Goal: Task Accomplishment & Management: Use online tool/utility

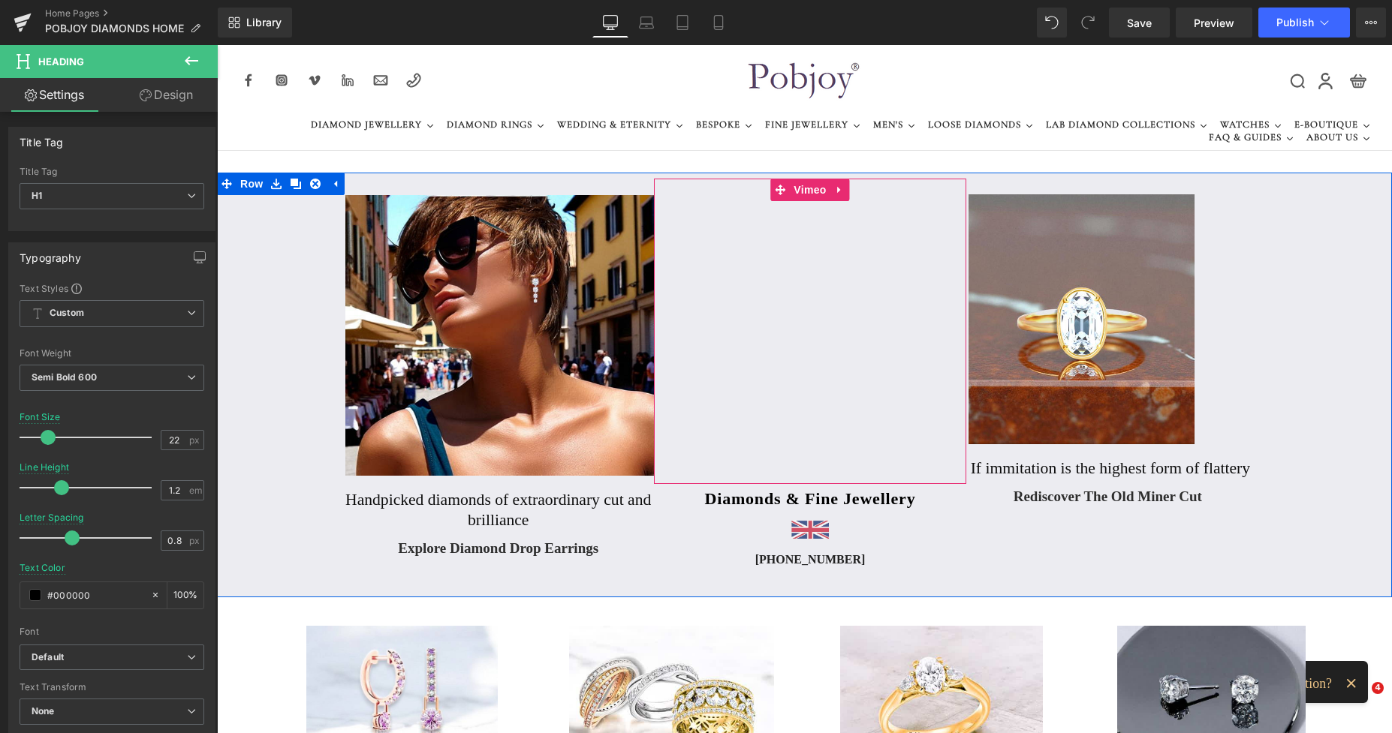
click at [776, 194] on icon at bounding box center [780, 190] width 11 height 11
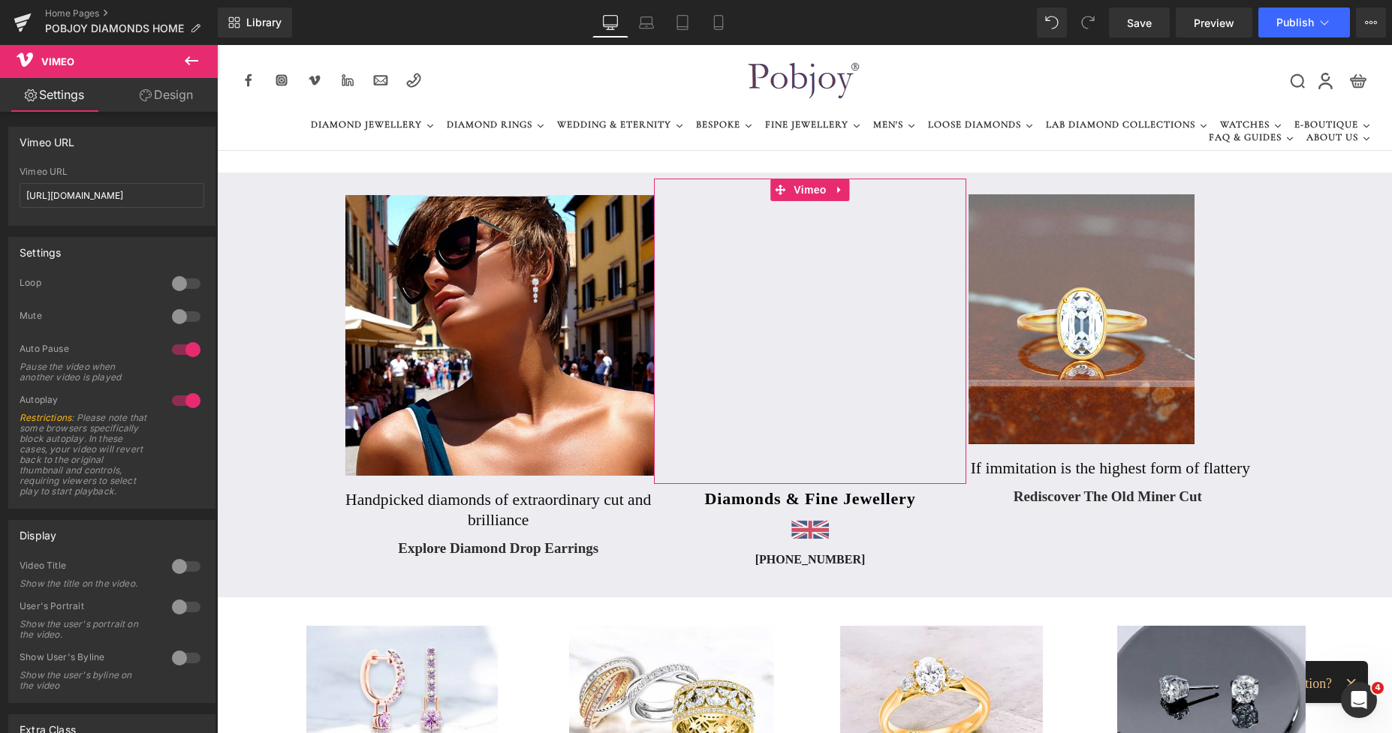
click at [190, 291] on div at bounding box center [186, 284] width 36 height 24
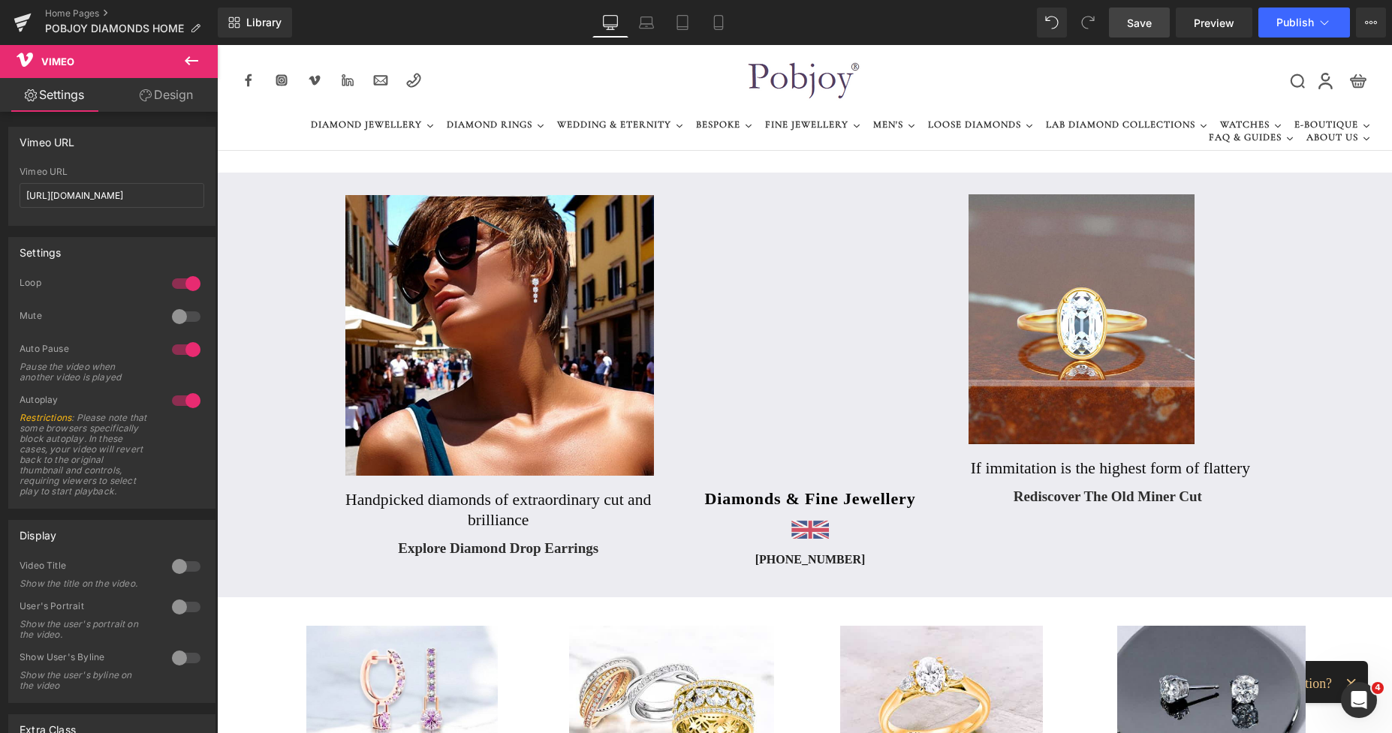
click at [1134, 19] on span "Save" at bounding box center [1139, 23] width 25 height 16
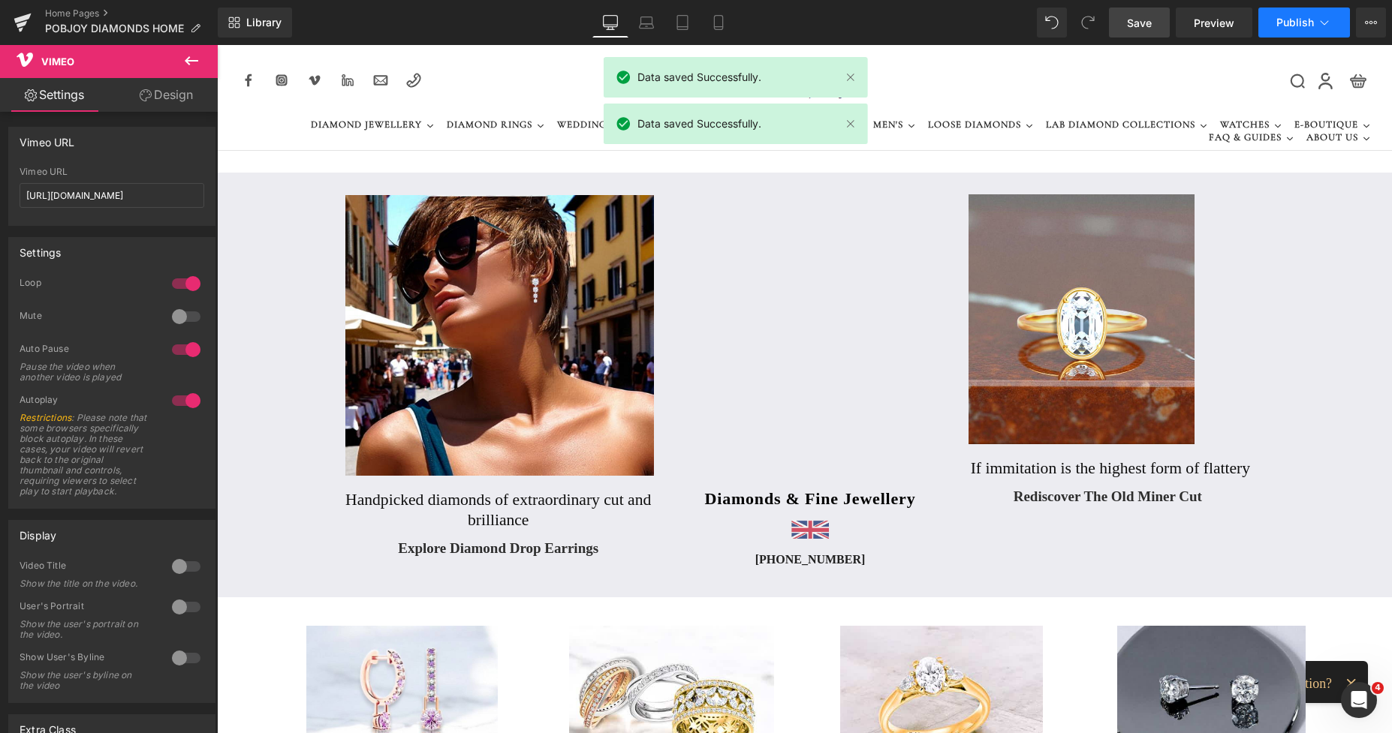
click at [1290, 21] on span "Publish" at bounding box center [1295, 23] width 38 height 12
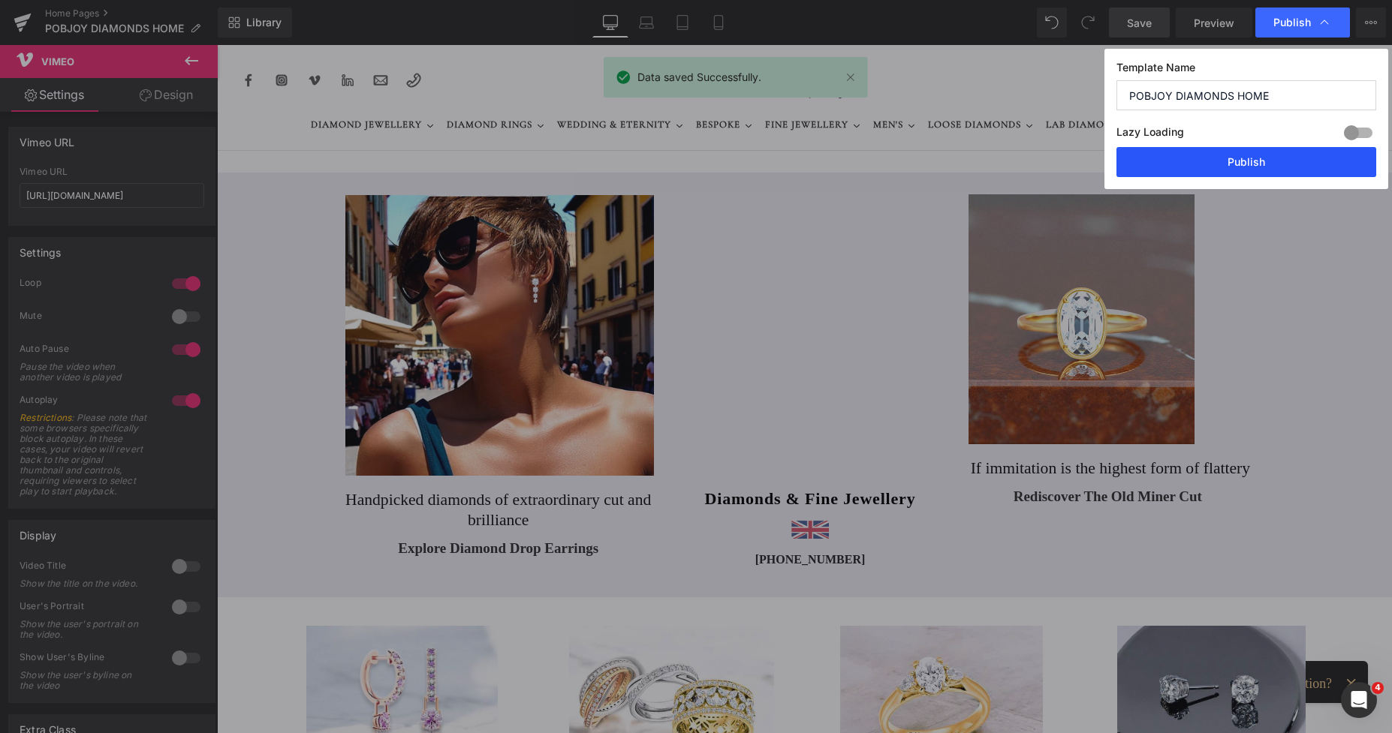
click at [1255, 161] on button "Publish" at bounding box center [1246, 162] width 260 height 30
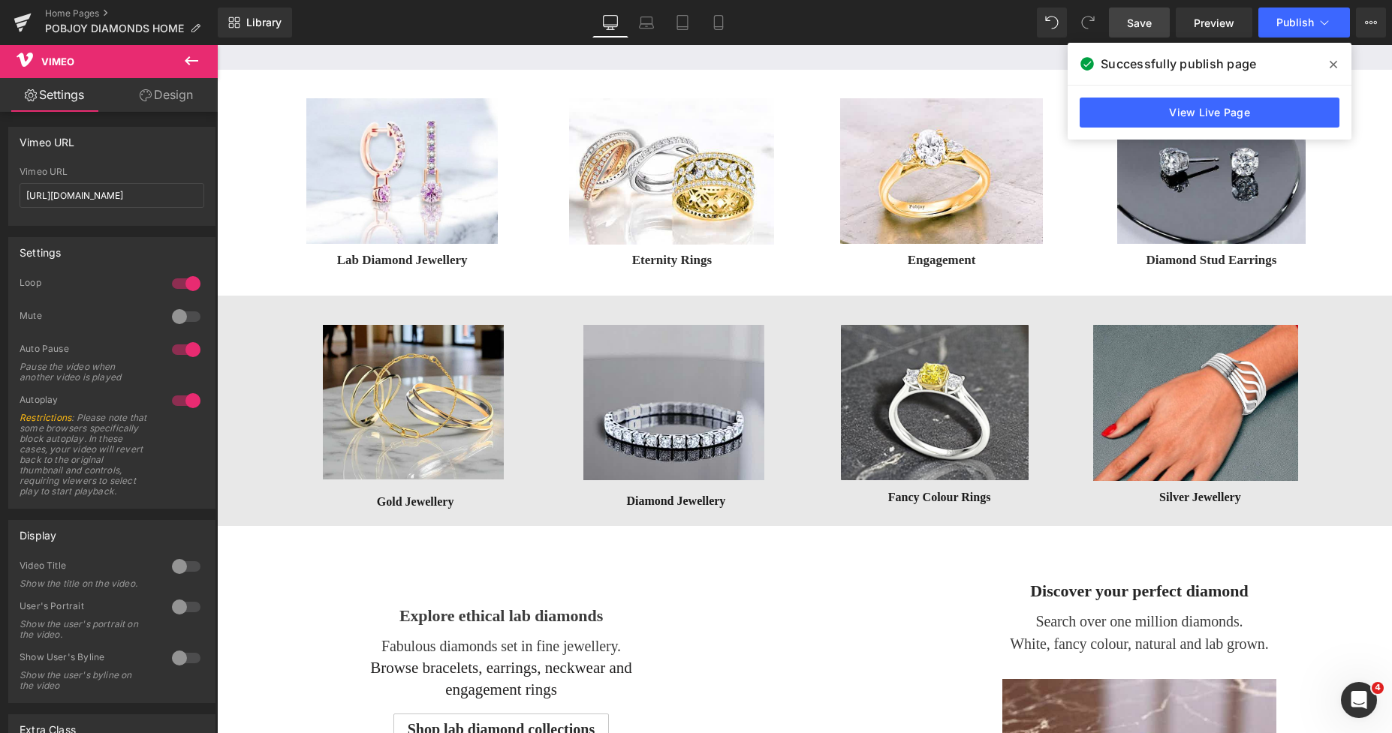
scroll to position [486, 0]
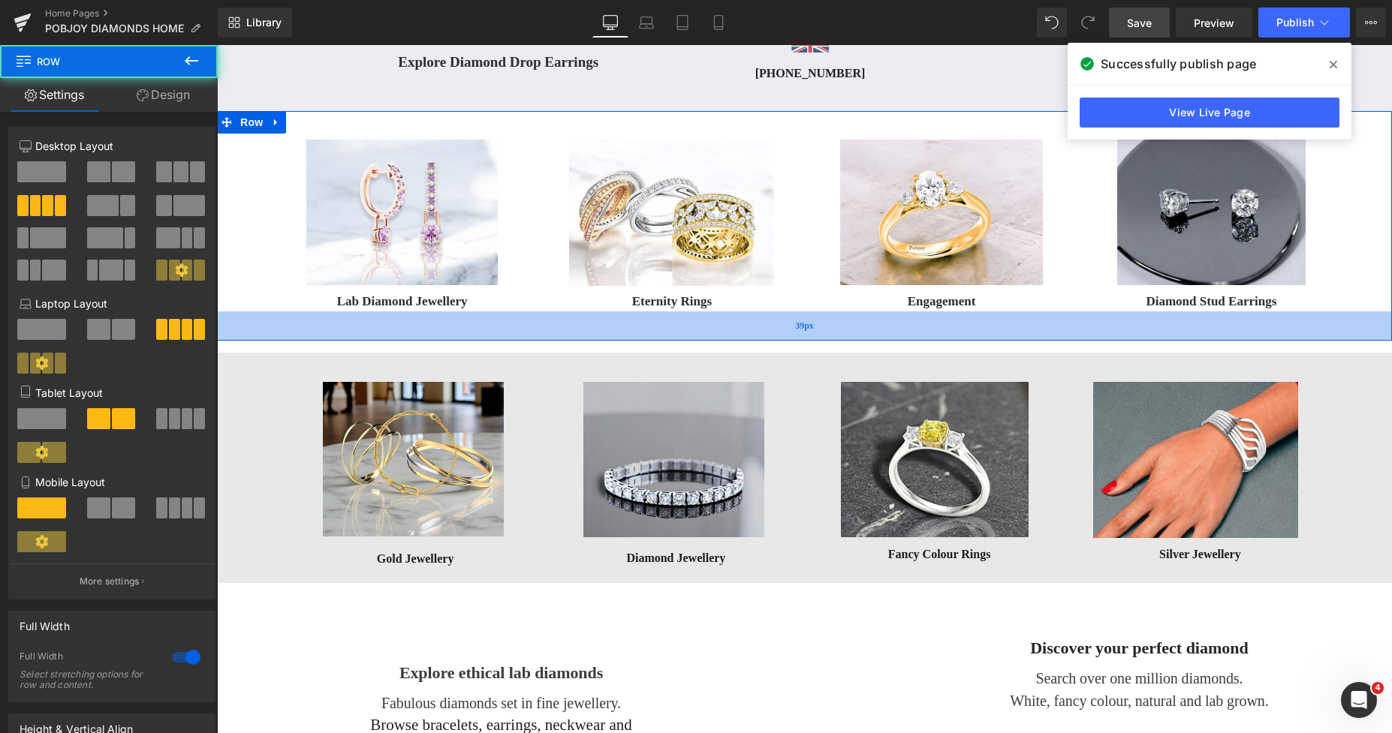
drag, startPoint x: 754, startPoint y: 322, endPoint x: 767, endPoint y: 338, distance: 19.8
click at [767, 338] on div "39px" at bounding box center [804, 326] width 1175 height 29
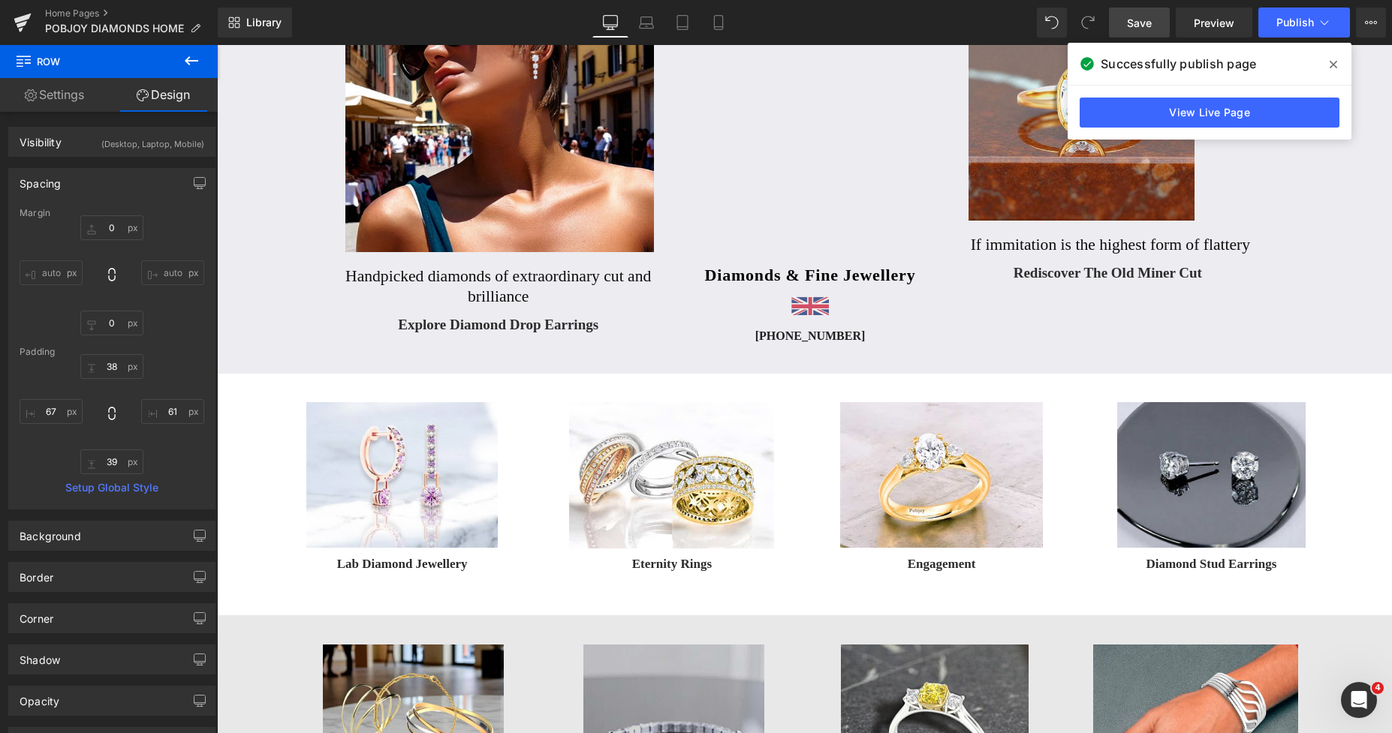
scroll to position [329, 0]
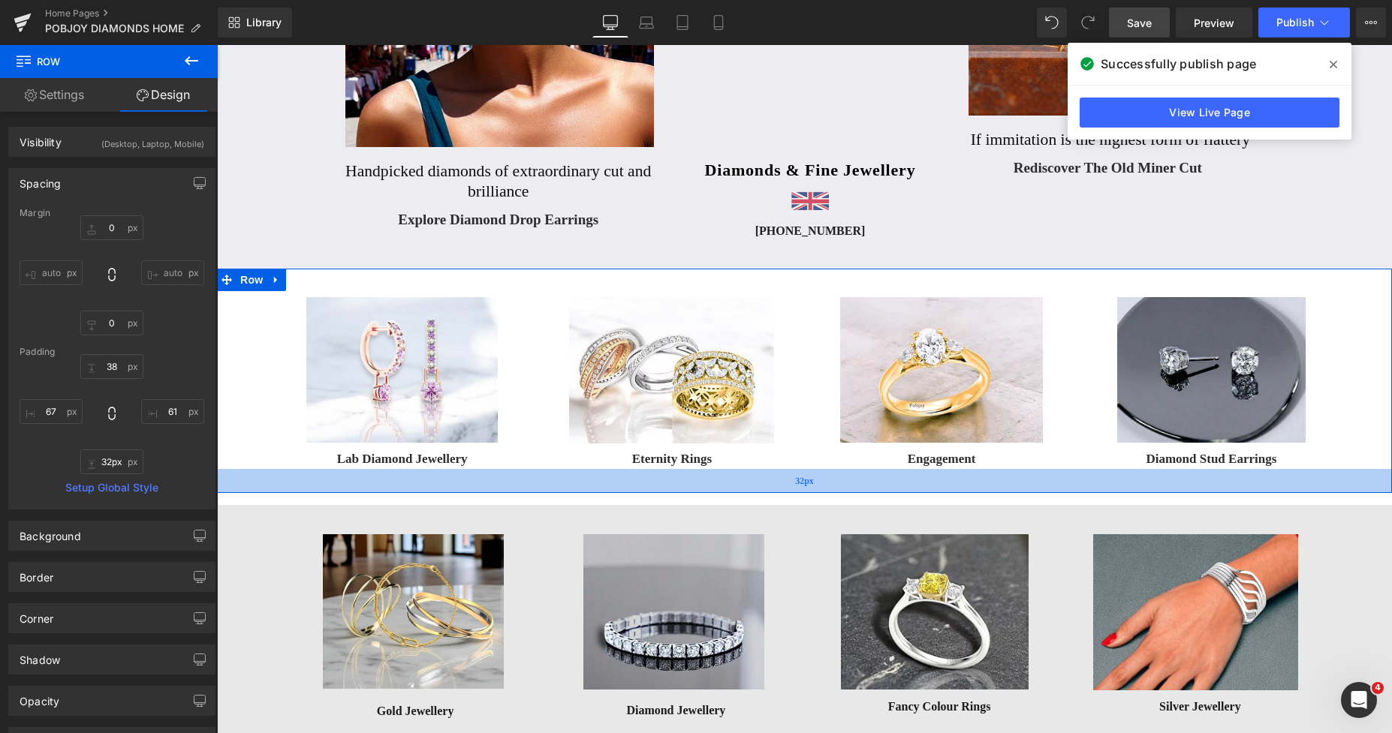
type input "31px"
drag, startPoint x: 878, startPoint y: 491, endPoint x: 867, endPoint y: 485, distance: 12.8
click at [867, 485] on div "31px" at bounding box center [804, 480] width 1175 height 23
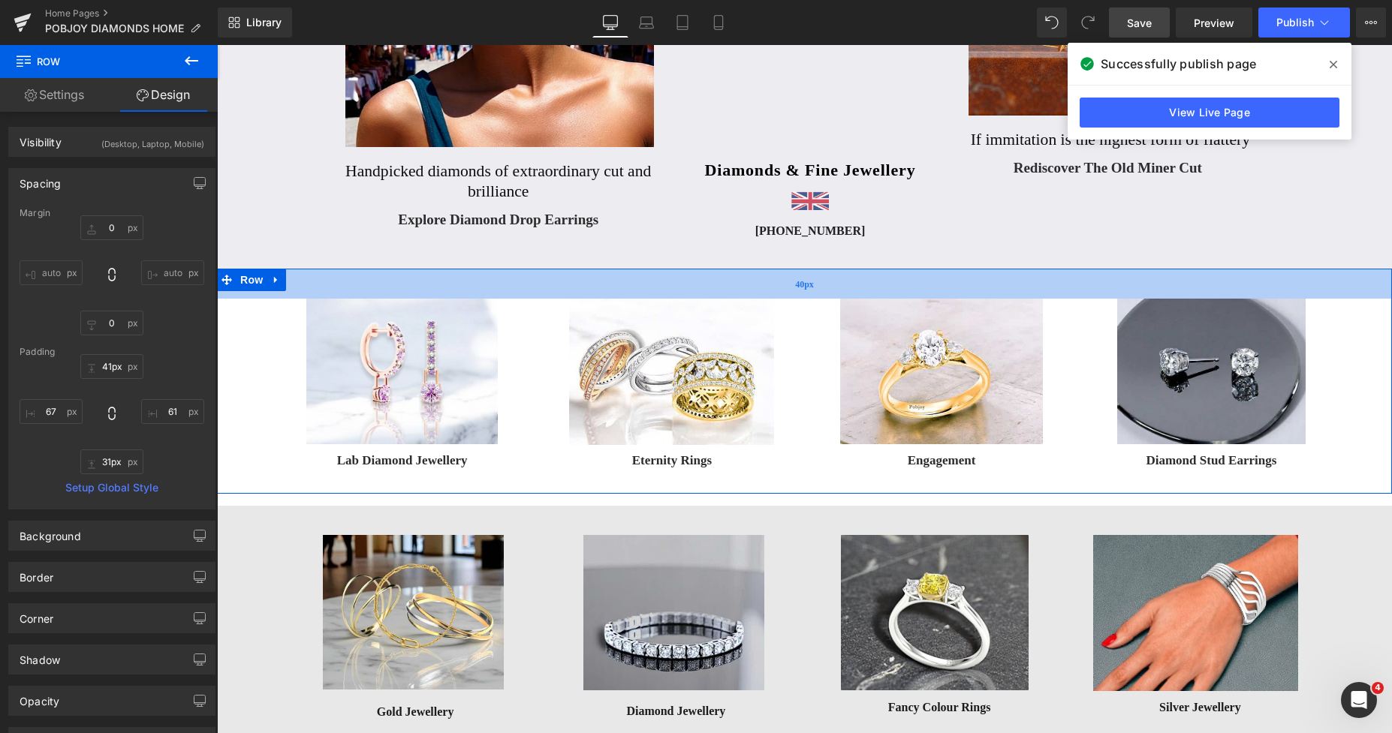
type input "42px"
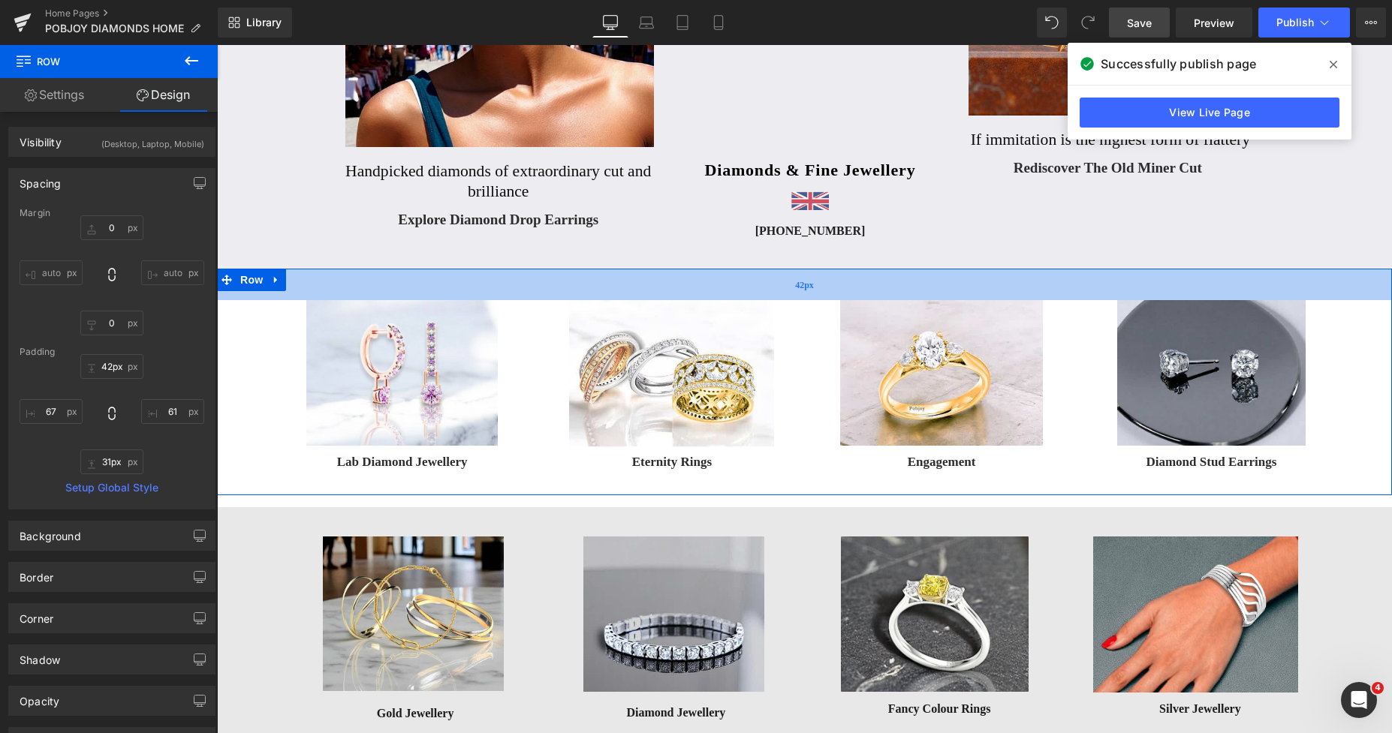
click at [842, 273] on div "42px" at bounding box center [804, 285] width 1175 height 32
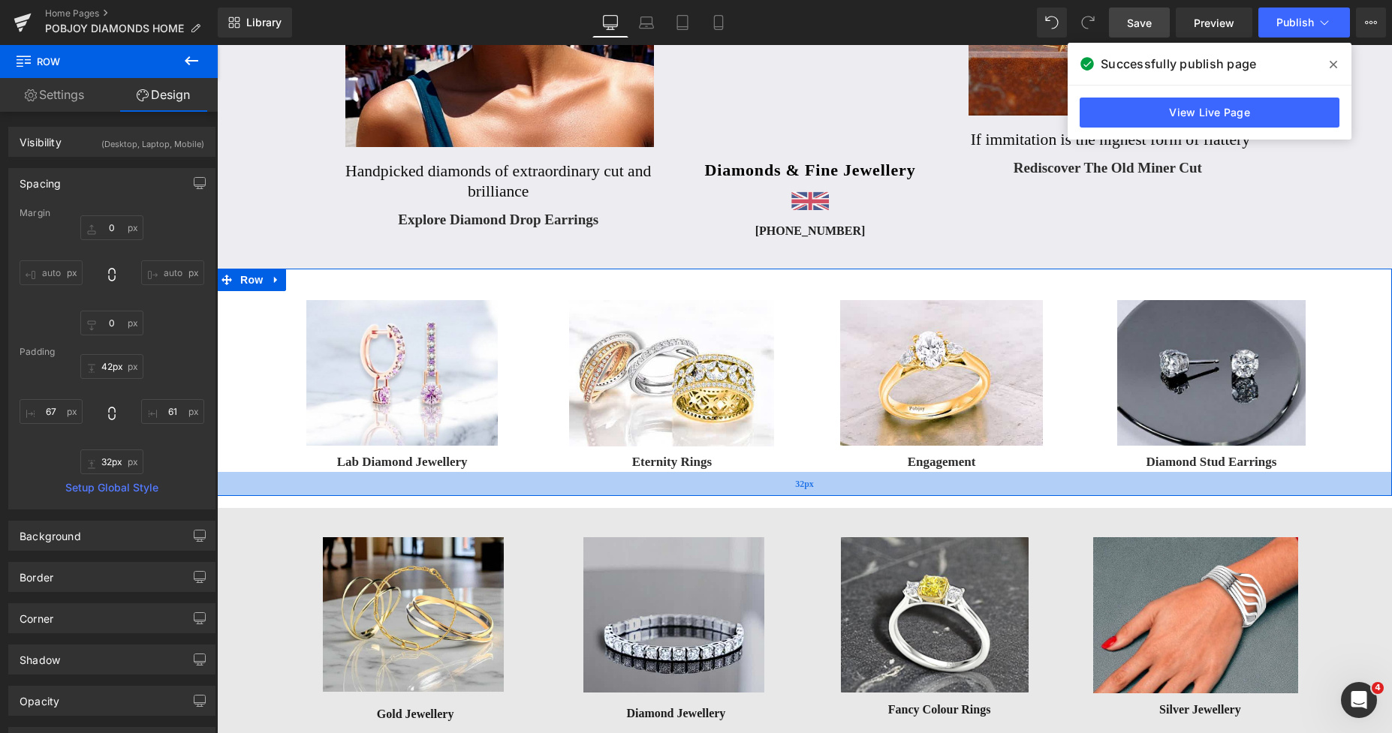
type input "33px"
click at [844, 489] on div "32px" at bounding box center [804, 484] width 1175 height 24
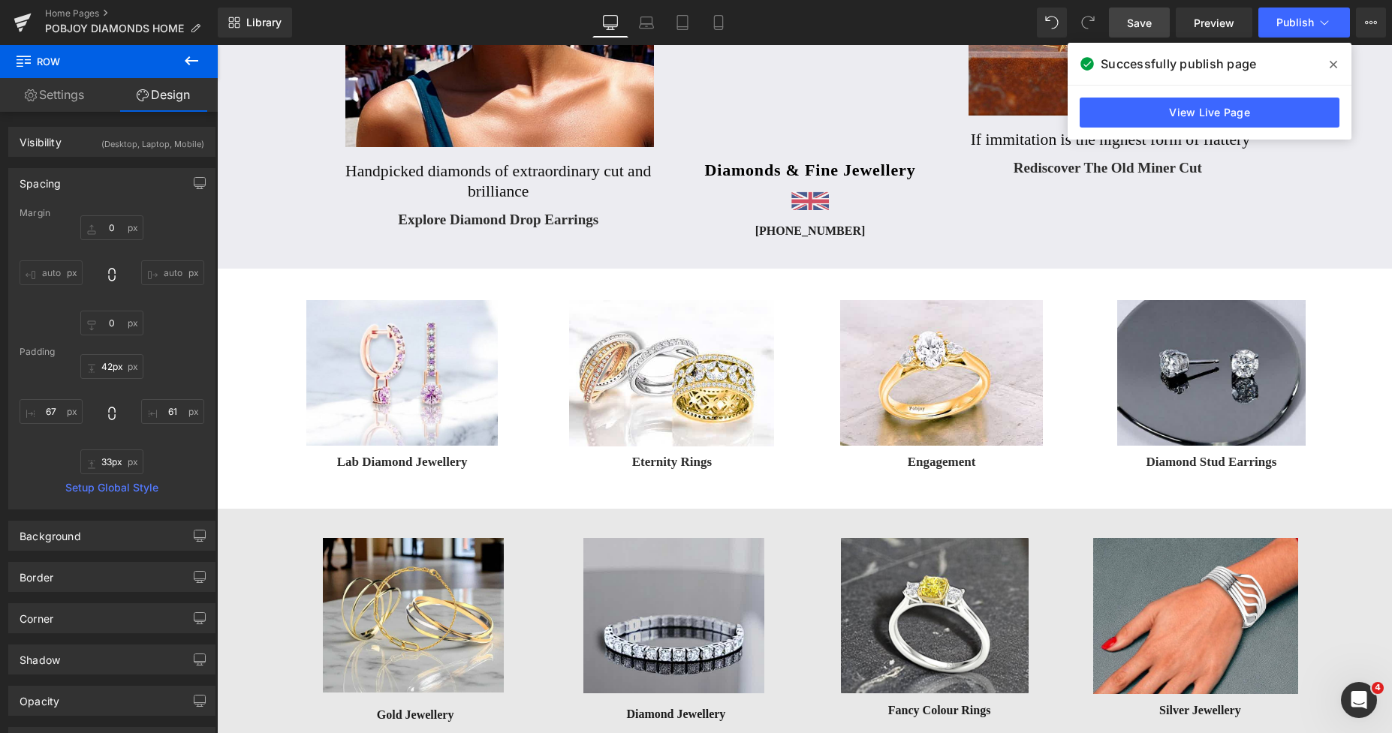
click at [1138, 29] on span "Save" at bounding box center [1139, 23] width 25 height 16
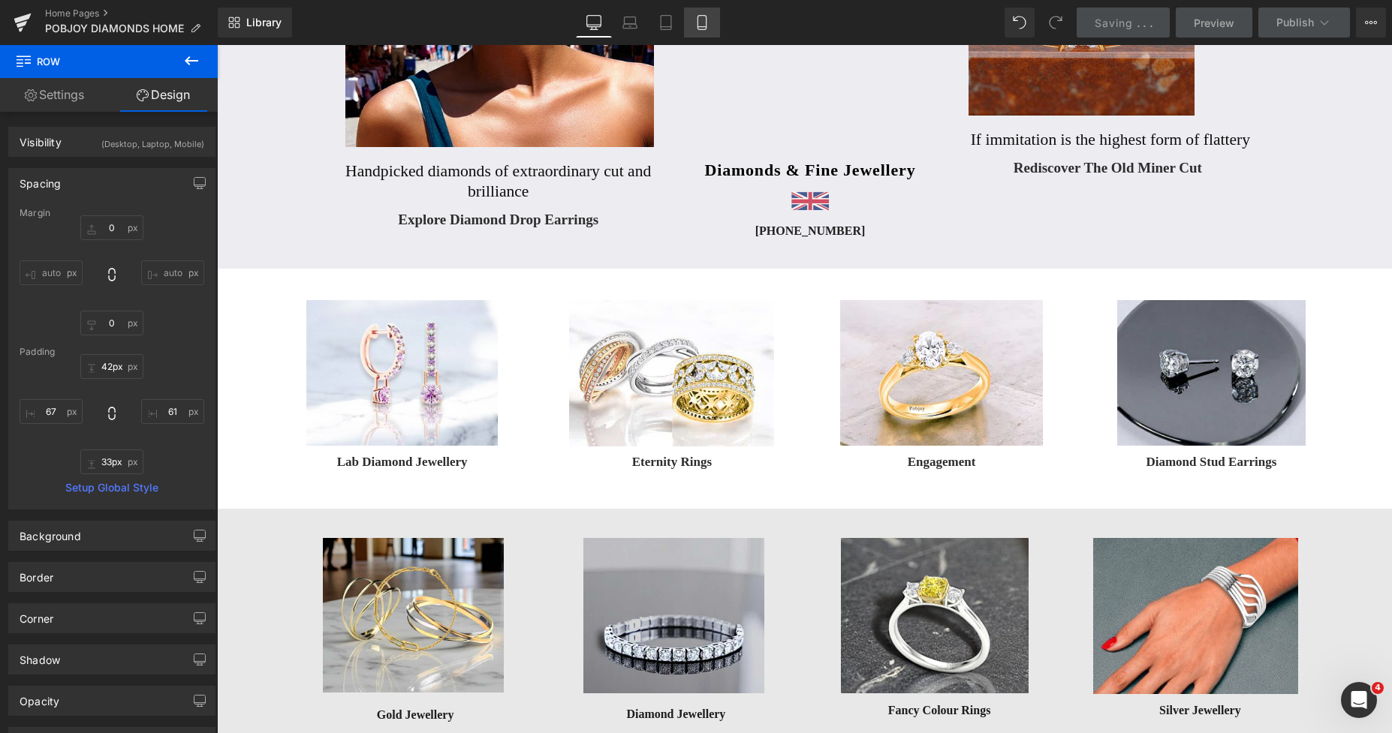
click at [700, 14] on link "Mobile" at bounding box center [702, 23] width 36 height 30
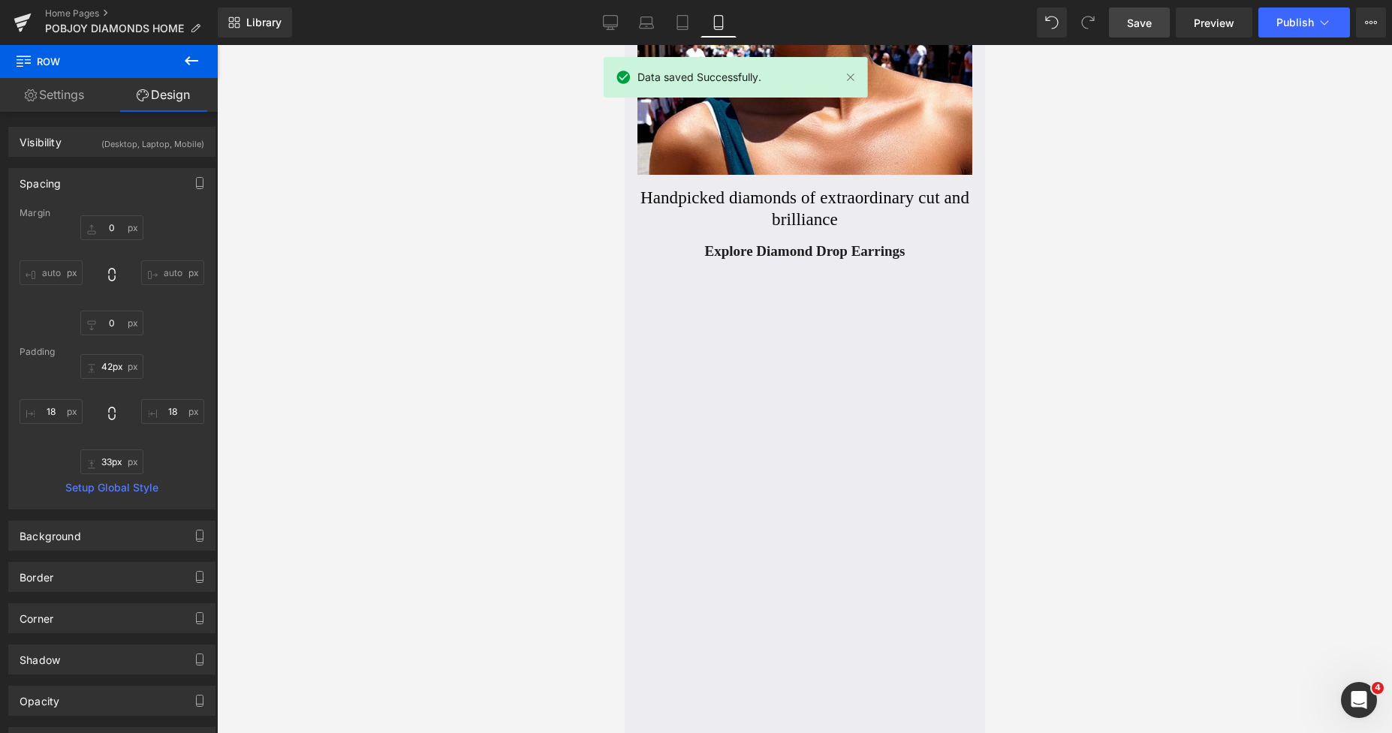
type input "0"
type input "59"
type input "18"
type input "29"
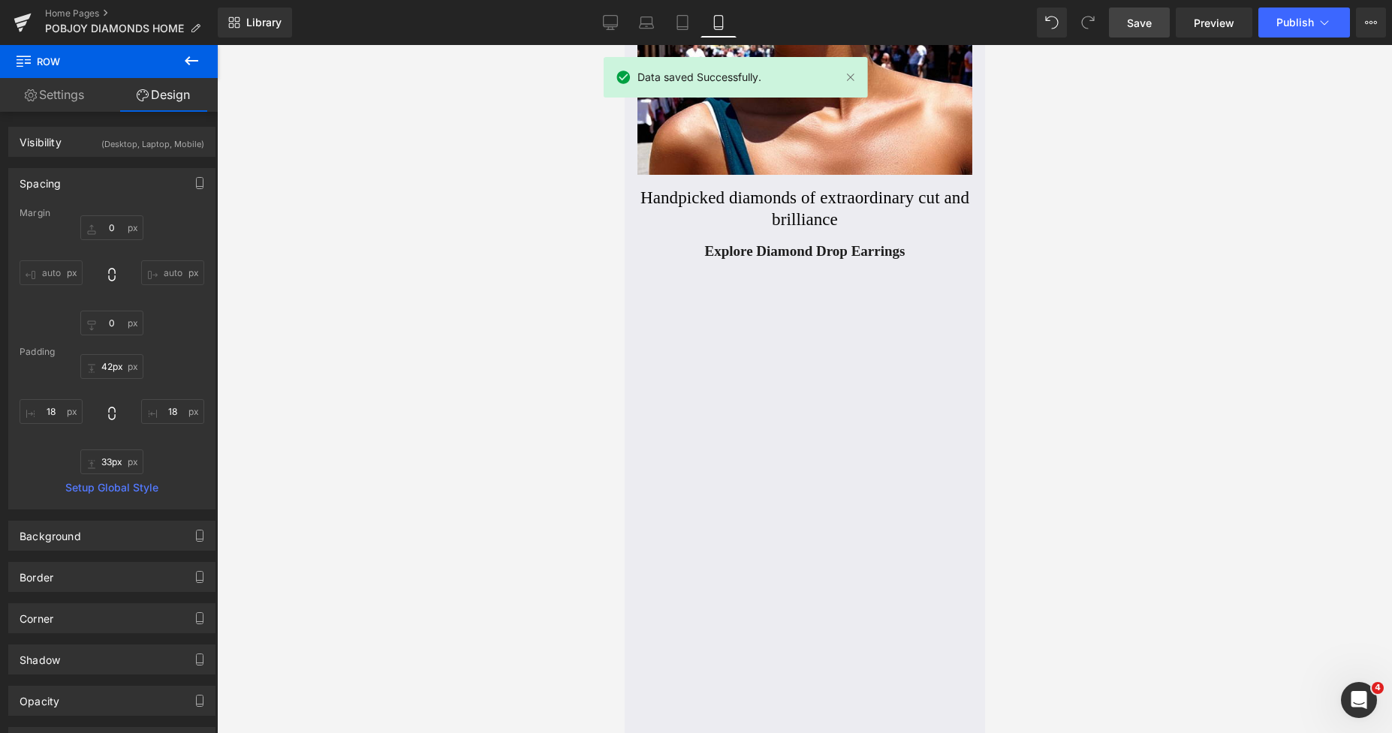
type input "18"
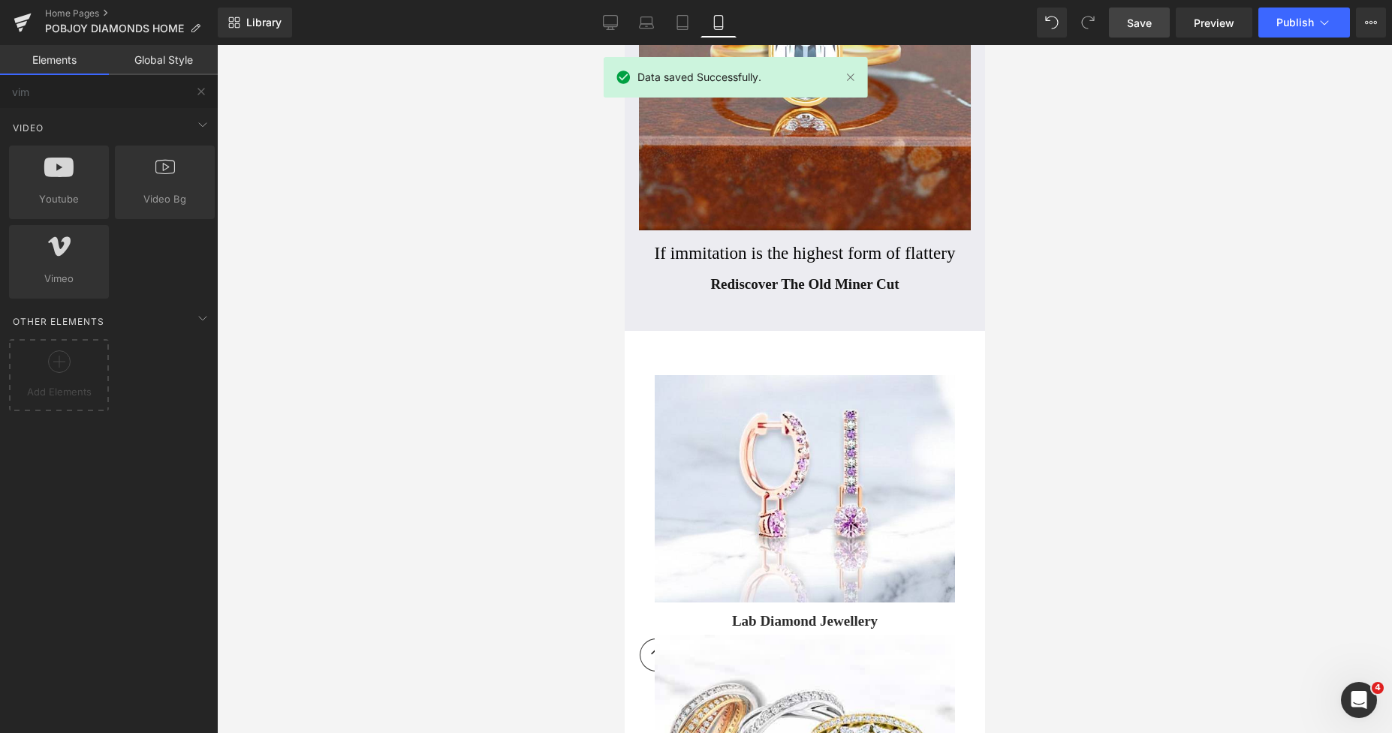
drag, startPoint x: 1609, startPoint y: 209, endPoint x: 980, endPoint y: 100, distance: 637.9
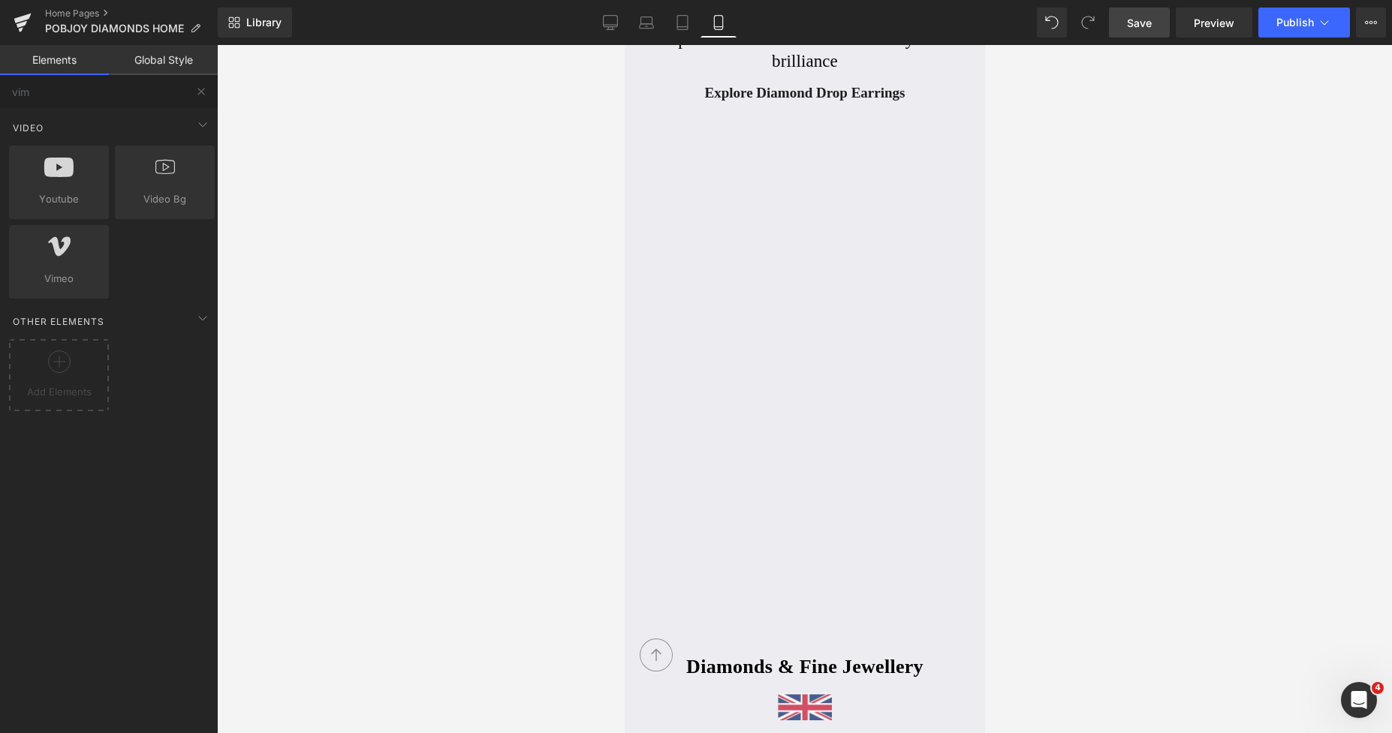
scroll to position [496, 0]
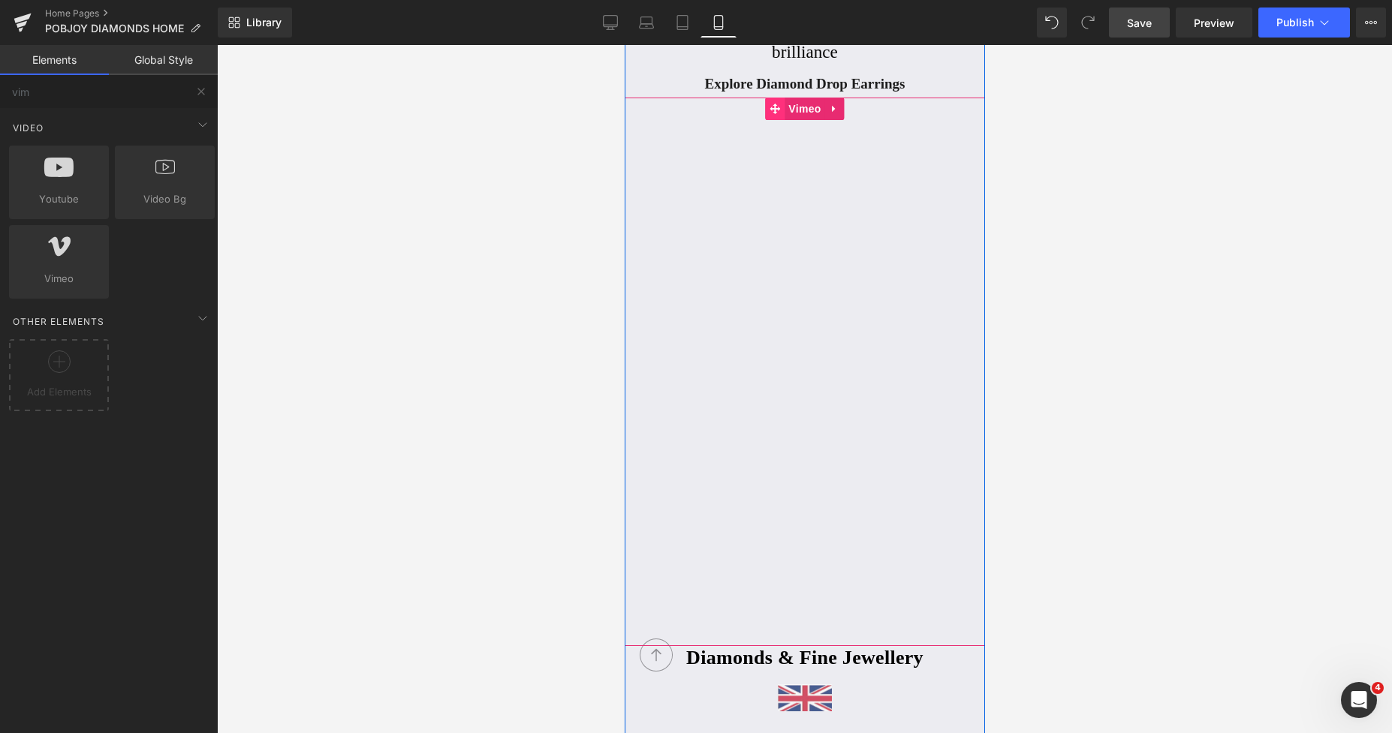
click at [769, 111] on icon at bounding box center [774, 108] width 11 height 11
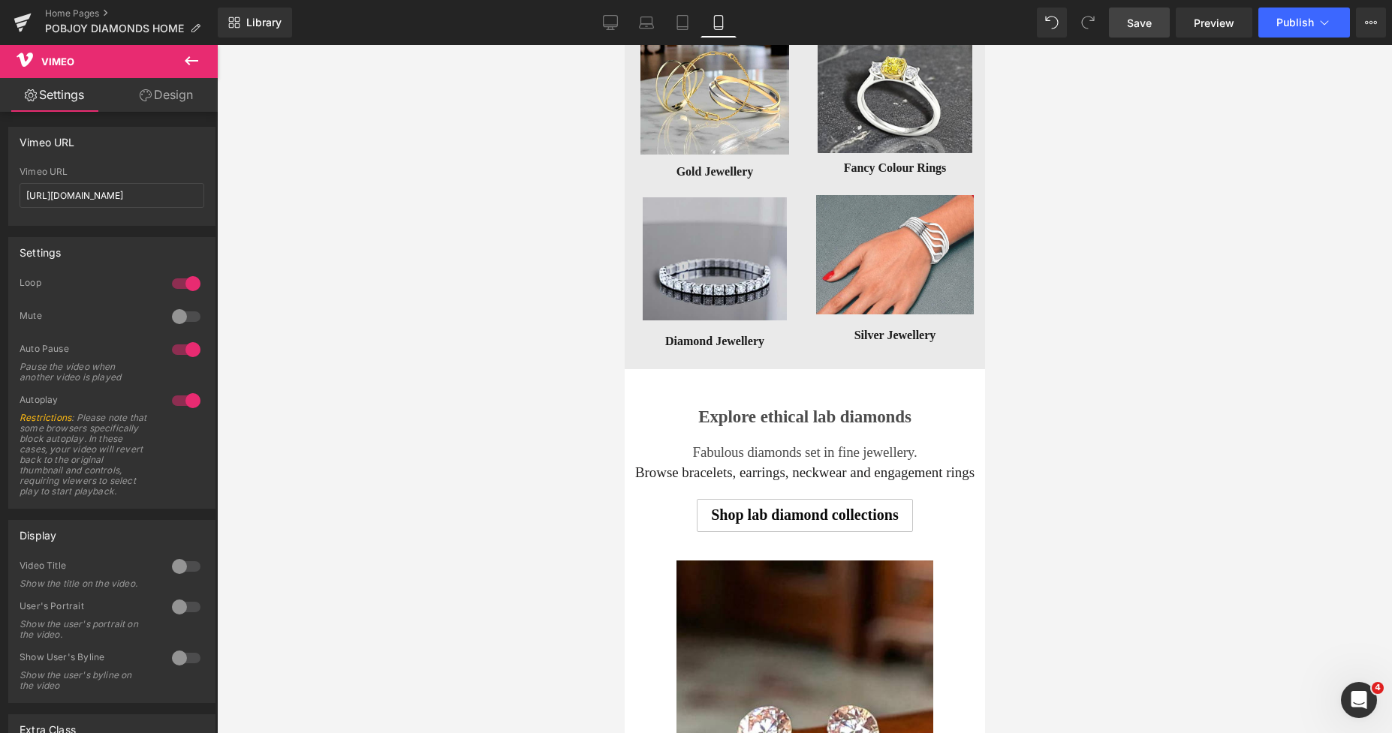
scroll to position [3072, 0]
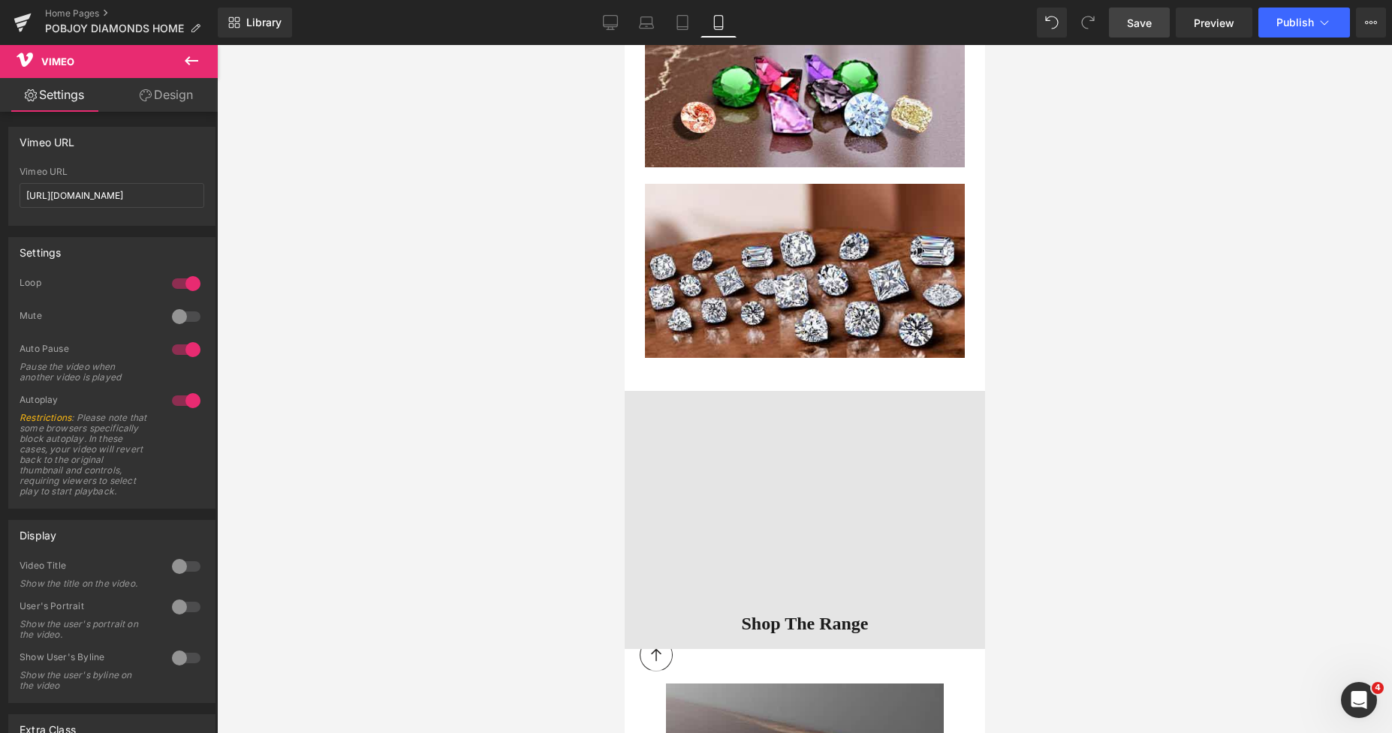
drag, startPoint x: 974, startPoint y: 110, endPoint x: 1676, endPoint y: 255, distance: 716.0
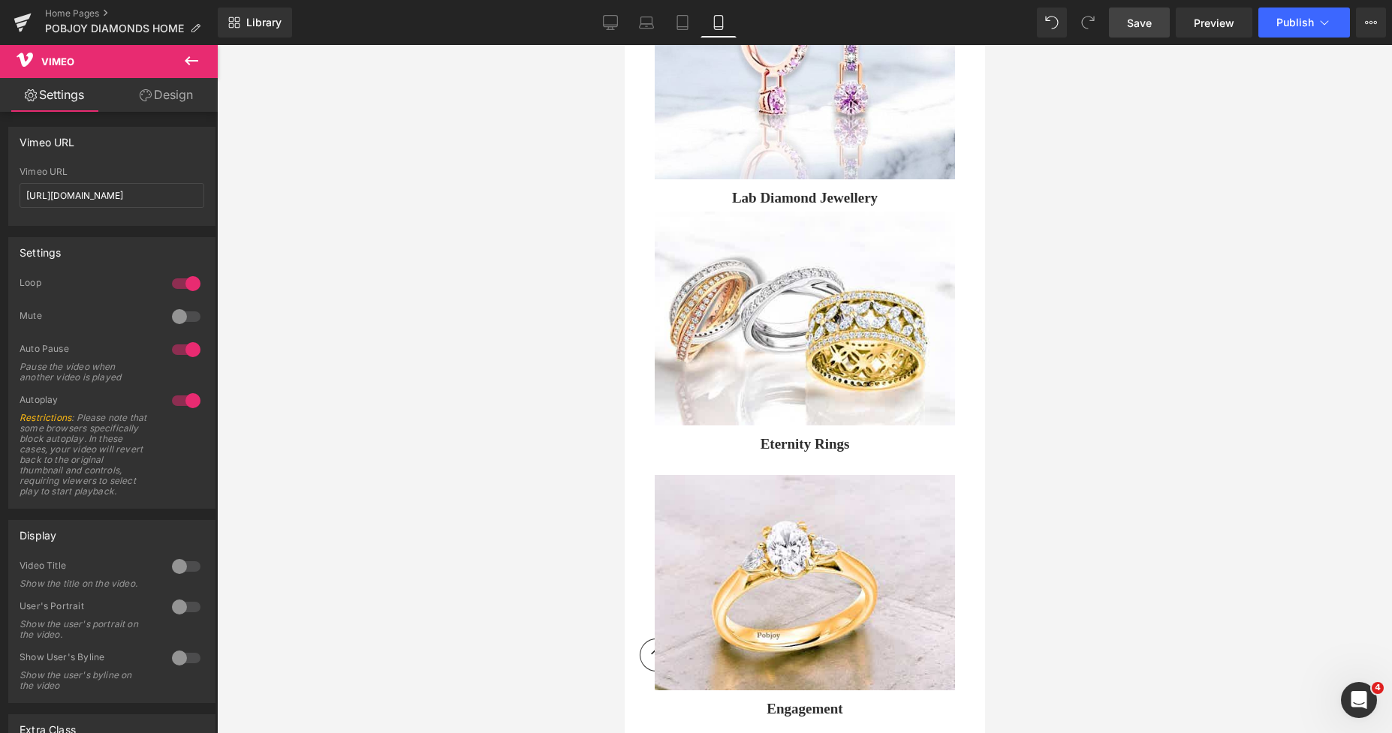
click at [1129, 21] on span "Save" at bounding box center [1139, 23] width 25 height 16
